Goal: Task Accomplishment & Management: Use online tool/utility

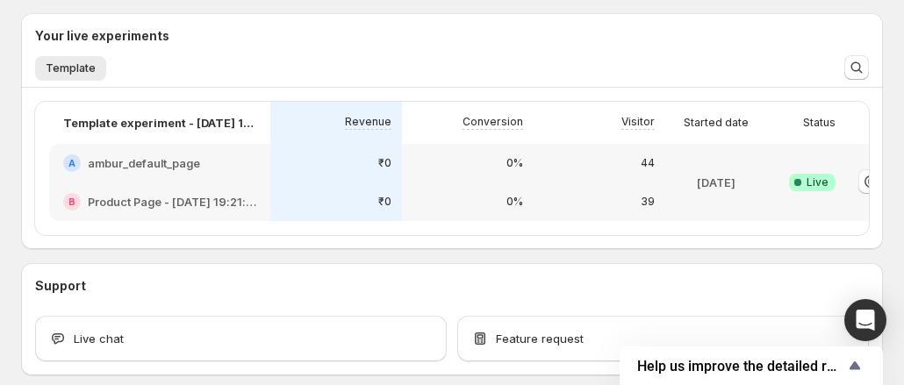
scroll to position [0, 97]
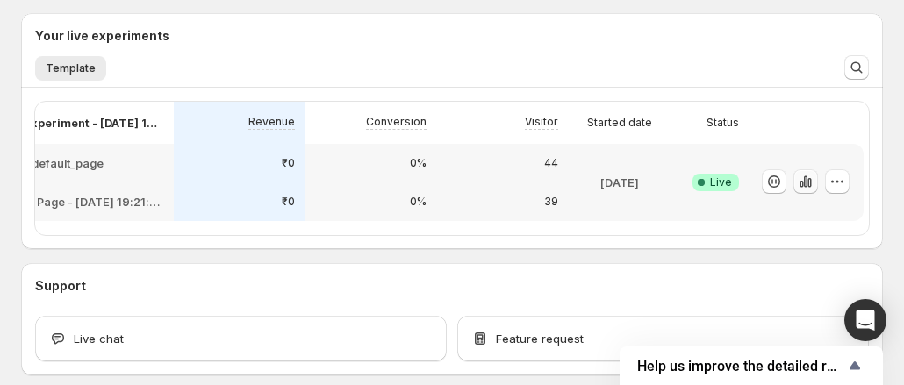
click at [805, 173] on icon "button" at bounding box center [806, 182] width 18 height 18
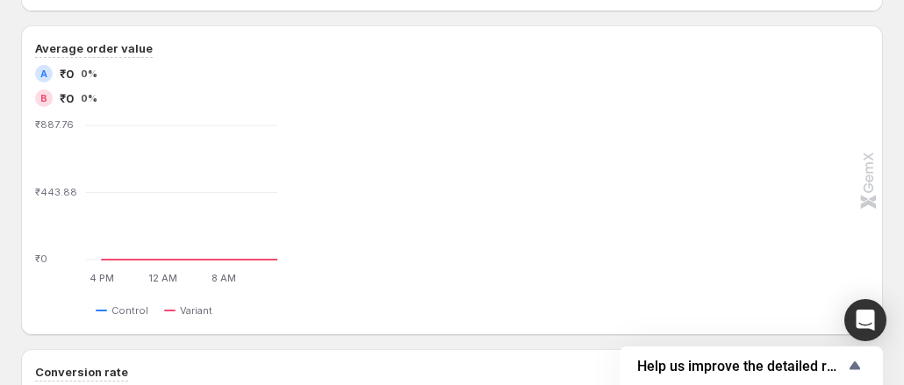
scroll to position [544, 0]
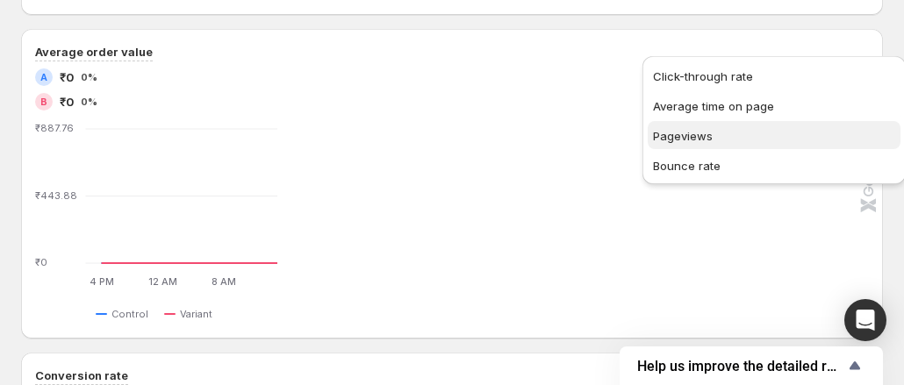
click at [701, 140] on span "Pageviews" at bounding box center [683, 136] width 60 height 14
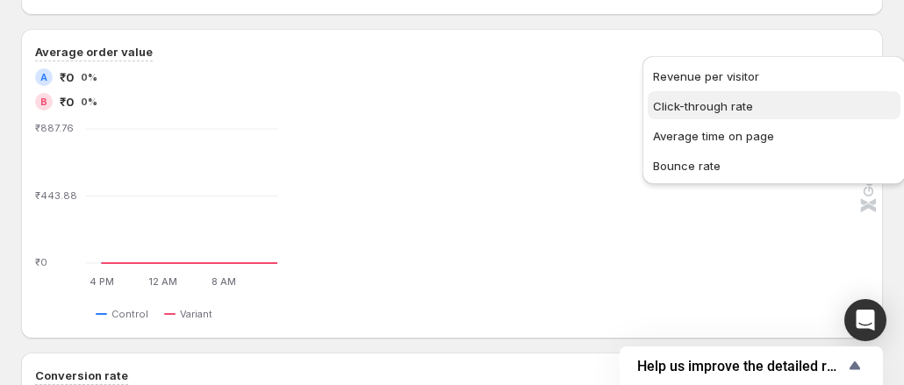
click at [751, 111] on span "Click-through rate" at bounding box center [774, 106] width 242 height 18
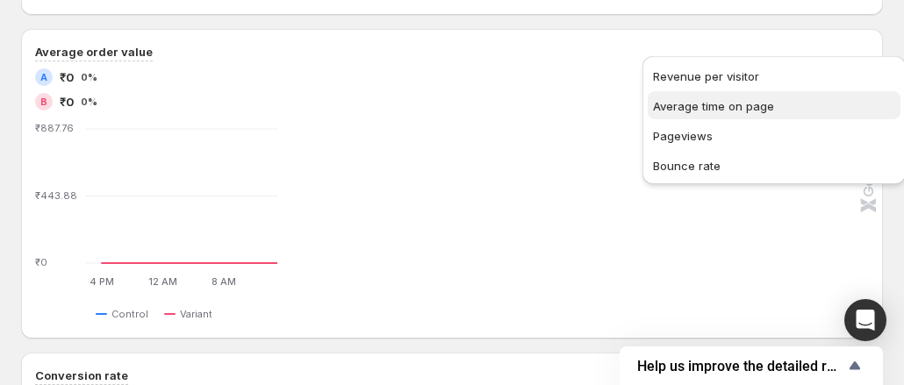
click at [800, 114] on span "Average time on page" at bounding box center [774, 106] width 242 height 18
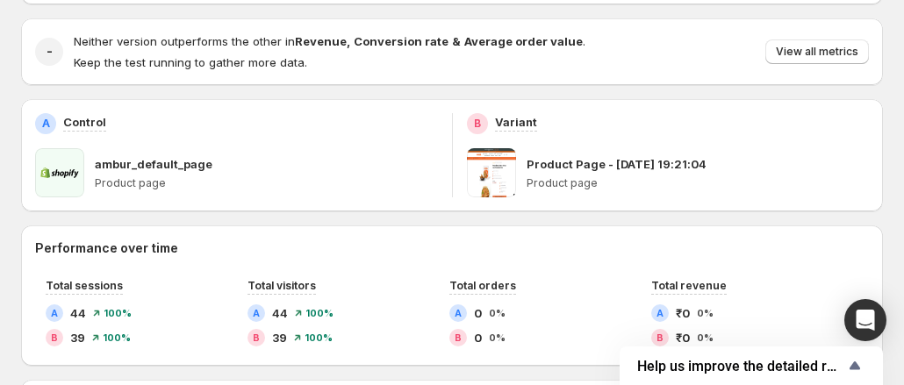
scroll to position [195, 0]
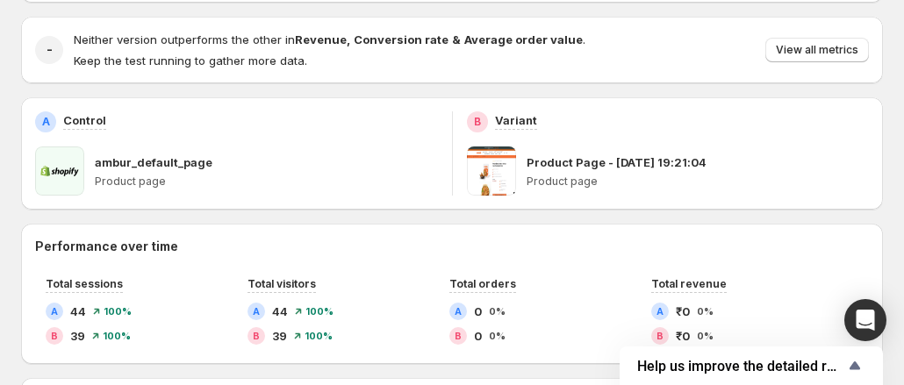
click at [498, 162] on span at bounding box center [491, 171] width 49 height 49
click at [595, 154] on div "Product Page - [DATE] 19:21:04 Product page" at bounding box center [697, 171] width 343 height 49
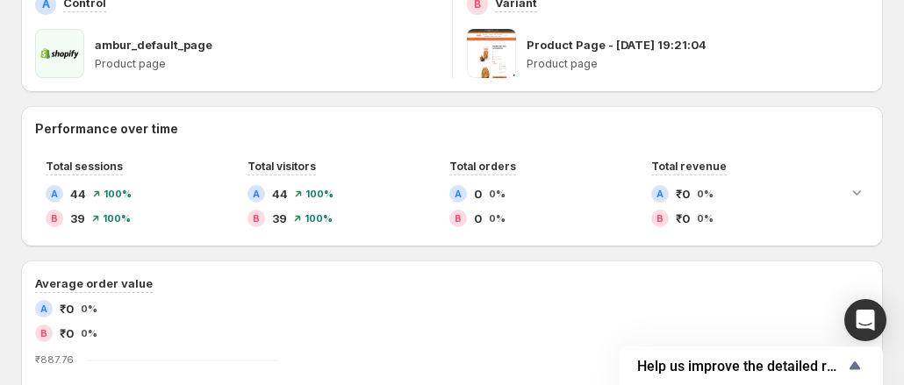
scroll to position [312, 0]
click at [121, 36] on p "ambur_default_page" at bounding box center [154, 45] width 118 height 18
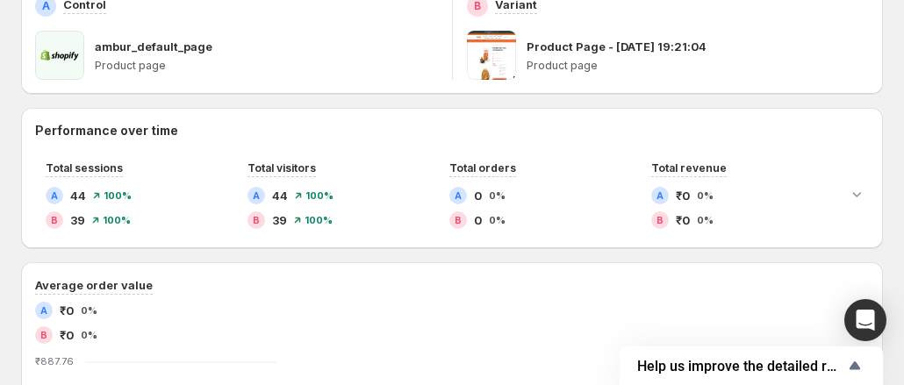
scroll to position [0, 0]
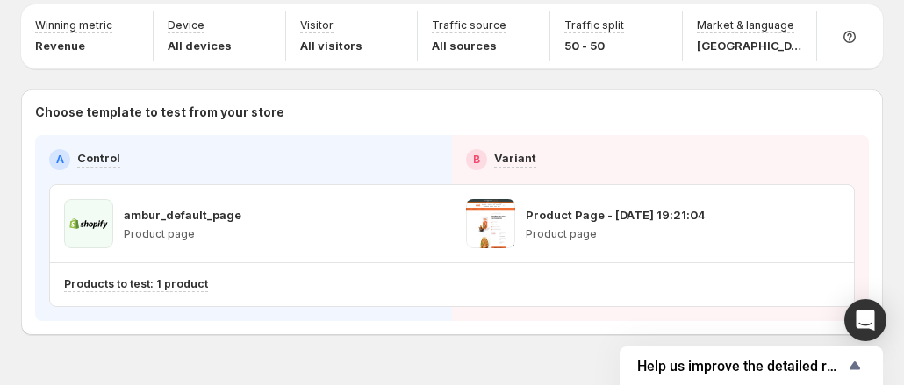
scroll to position [109, 0]
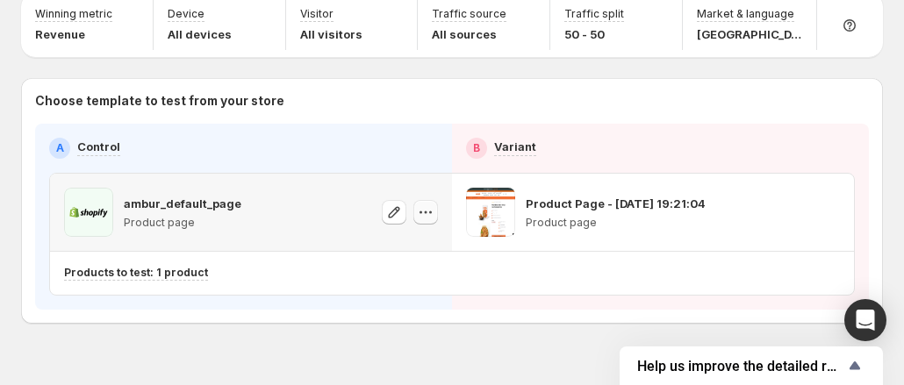
click at [433, 204] on icon "button" at bounding box center [426, 213] width 18 height 18
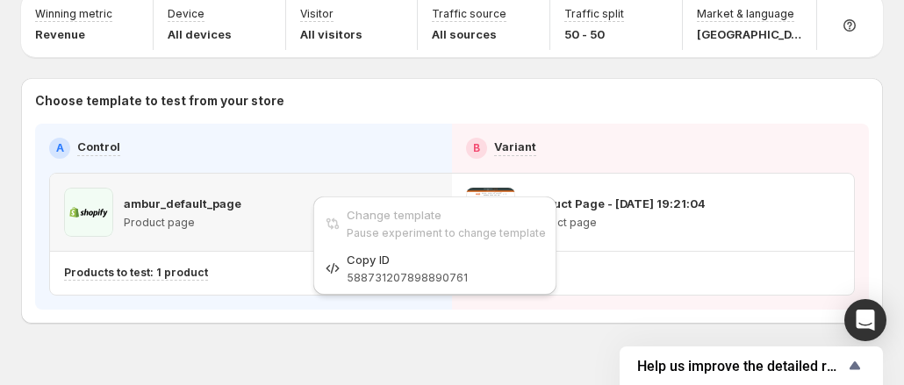
click at [204, 216] on p "Product page" at bounding box center [183, 223] width 118 height 14
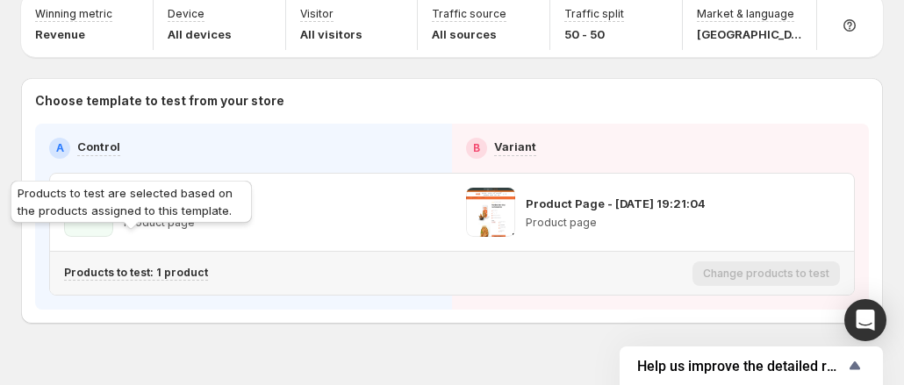
click at [174, 266] on p "Products to test: 1 product" at bounding box center [136, 273] width 144 height 14
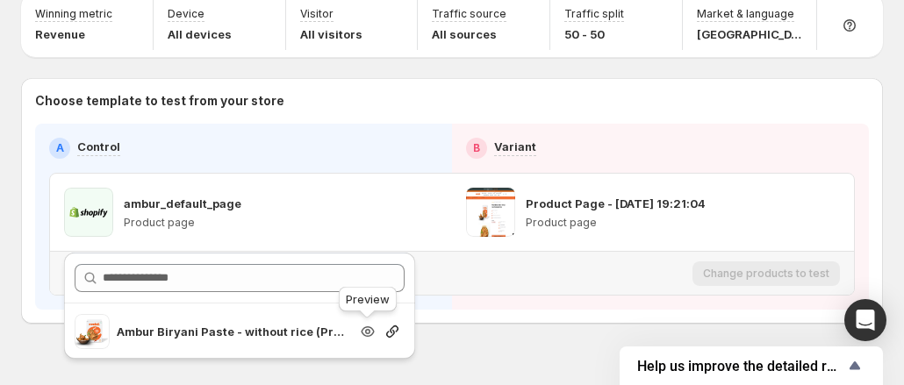
click at [367, 331] on icon "button" at bounding box center [368, 332] width 18 height 18
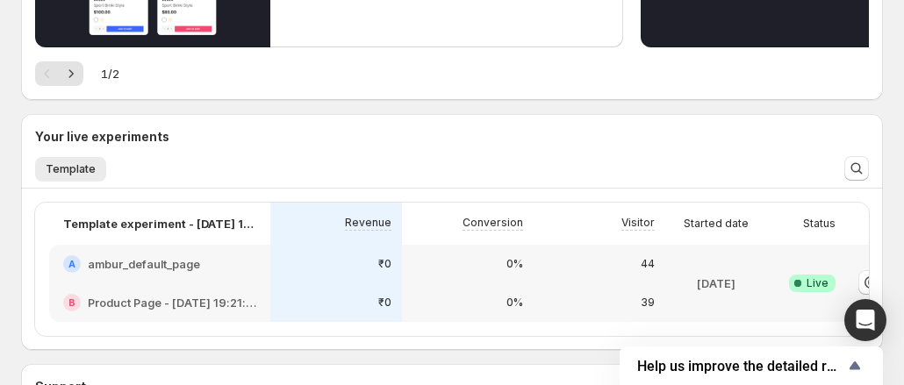
scroll to position [376, 0]
